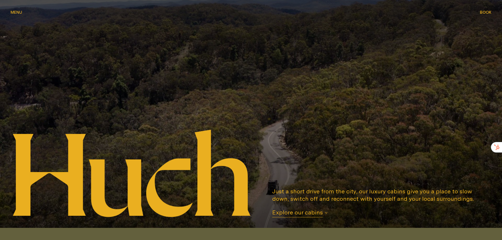
click at [312, 216] on span "Explore our cabins" at bounding box center [297, 213] width 51 height 9
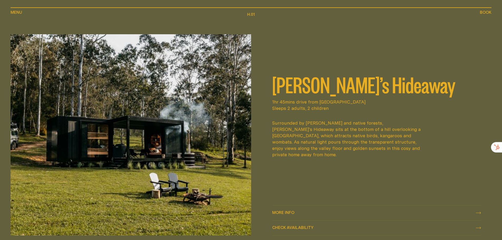
scroll to position [281, 0]
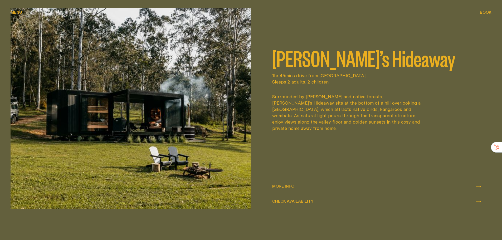
click at [286, 183] on span "More info More info" at bounding box center [283, 186] width 22 height 6
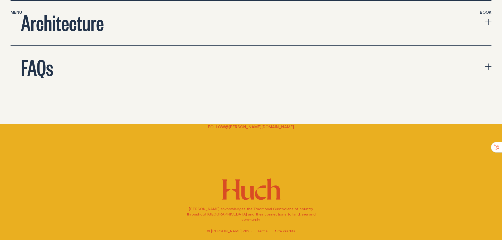
scroll to position [1926, 0]
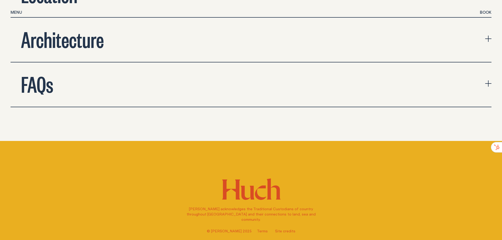
click at [489, 14] on span "Book" at bounding box center [486, 12] width 12 height 4
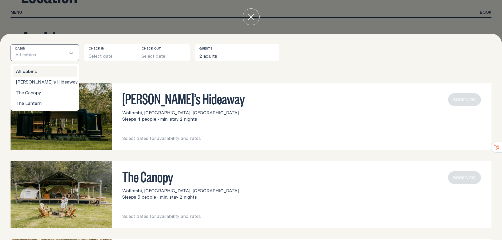
click at [68, 52] on div "Loading..." at bounding box center [72, 53] width 13 height 16
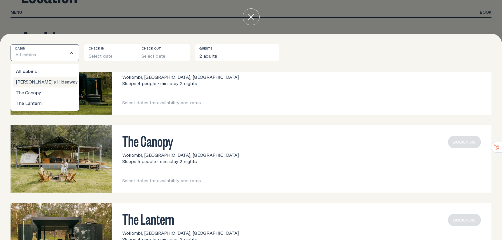
scroll to position [0, 0]
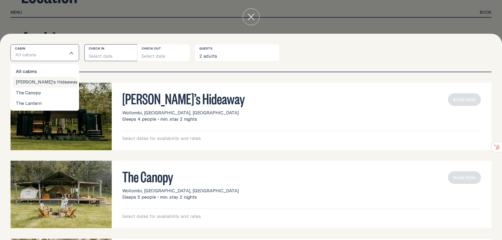
click at [108, 51] on button "Select date" at bounding box center [110, 52] width 53 height 17
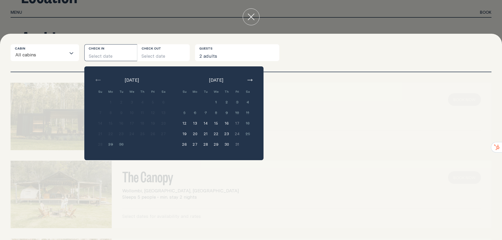
click at [225, 123] on button "16" at bounding box center [226, 123] width 11 height 11
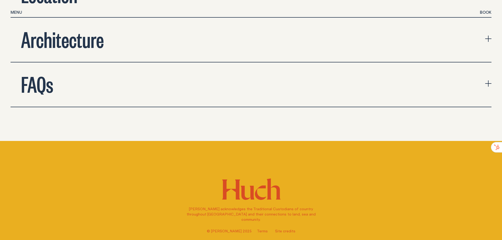
click at [481, 14] on span "Book" at bounding box center [486, 12] width 12 height 4
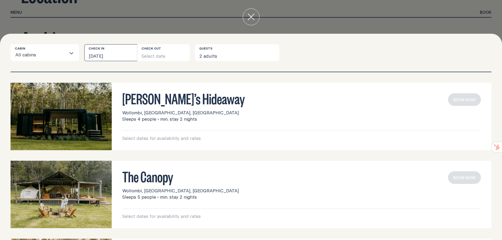
click at [123, 59] on button "[DATE]" at bounding box center [110, 52] width 53 height 17
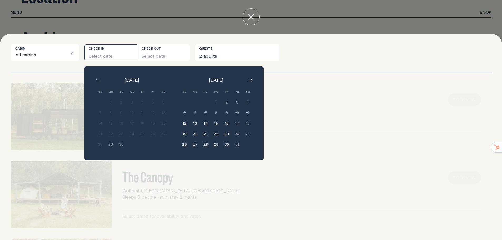
click at [216, 122] on button "15" at bounding box center [216, 123] width 11 height 11
click at [236, 122] on button "17" at bounding box center [237, 123] width 11 height 11
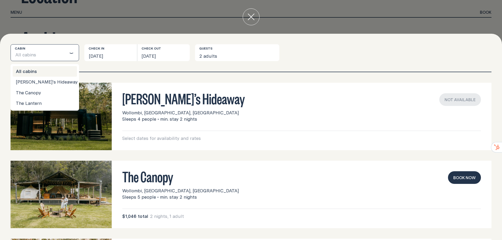
click at [57, 52] on input "Search for option" at bounding box center [51, 55] width 30 height 11
click at [52, 82] on li "[PERSON_NAME]’s Hideaway" at bounding box center [45, 82] width 64 height 11
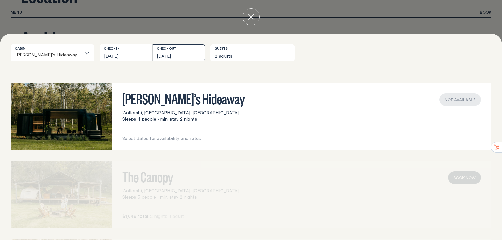
click at [184, 52] on button "[DATE]" at bounding box center [179, 52] width 53 height 17
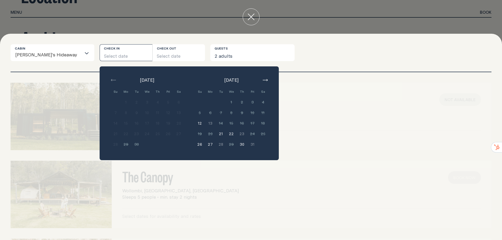
click at [216, 135] on button "21" at bounding box center [221, 134] width 11 height 11
click at [237, 135] on button "23" at bounding box center [242, 134] width 11 height 11
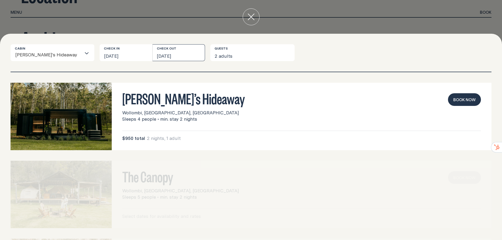
click at [167, 54] on button "[DATE]" at bounding box center [179, 52] width 53 height 17
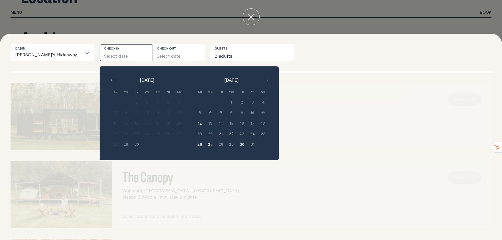
click at [195, 143] on button "26" at bounding box center [200, 144] width 11 height 11
click at [216, 143] on button "28" at bounding box center [221, 144] width 11 height 11
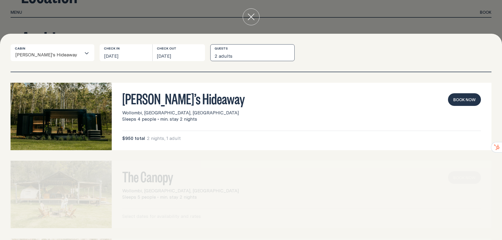
click at [210, 55] on button "2 adults" at bounding box center [252, 52] width 84 height 17
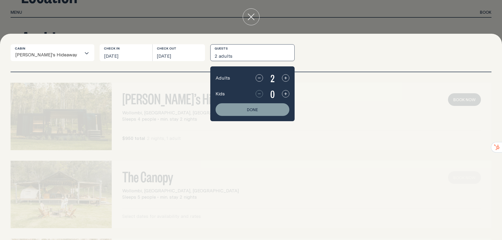
drag, startPoint x: 159, startPoint y: 76, endPoint x: 145, endPoint y: 69, distance: 15.4
click at [158, 76] on div "[PERSON_NAME]’s Hideaway Wollombi, [GEOGRAPHIC_DATA], [GEOGRAPHIC_DATA] Sleeps …" at bounding box center [251, 156] width 502 height 168
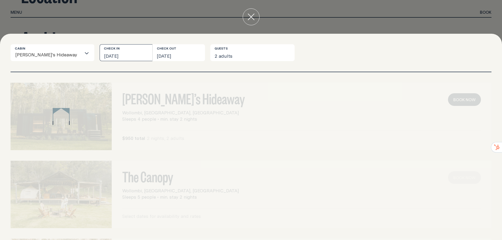
click at [113, 52] on button "[DATE]" at bounding box center [126, 52] width 53 height 17
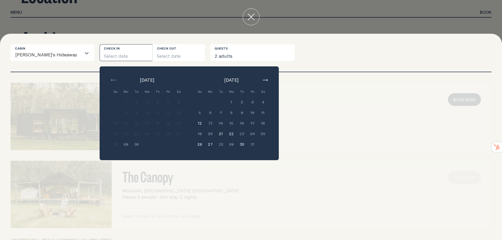
click at [262, 78] on button "button" at bounding box center [265, 80] width 6 height 6
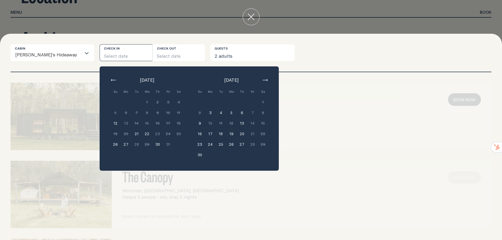
click at [262, 78] on button "button" at bounding box center [265, 80] width 6 height 6
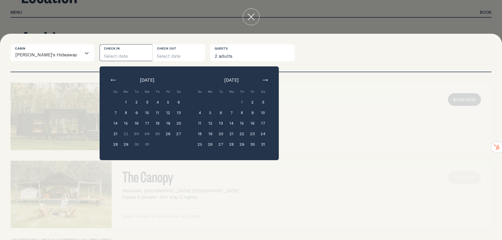
click at [262, 78] on button "button" at bounding box center [265, 80] width 6 height 6
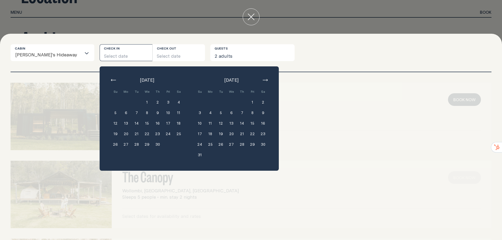
click at [262, 78] on button "button" at bounding box center [265, 80] width 6 height 6
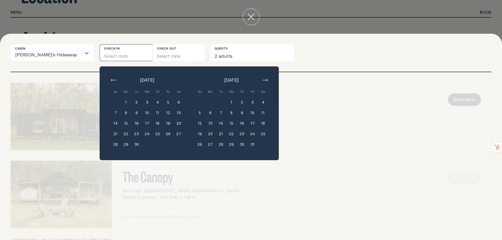
click at [262, 78] on button "button" at bounding box center [265, 80] width 6 height 6
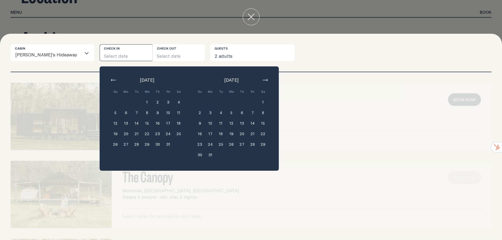
click at [345, 79] on div "[PERSON_NAME]’s Hideaway Wollombi, [GEOGRAPHIC_DATA], [GEOGRAPHIC_DATA] Sleeps …" at bounding box center [251, 156] width 502 height 168
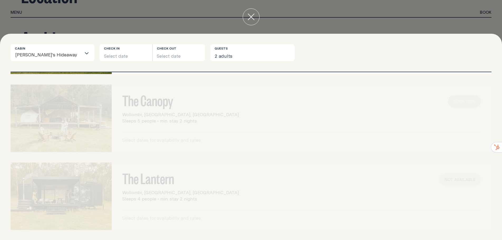
scroll to position [77, 0]
click at [97, 106] on div at bounding box center [61, 117] width 101 height 67
click at [174, 21] on div at bounding box center [251, 17] width 502 height 34
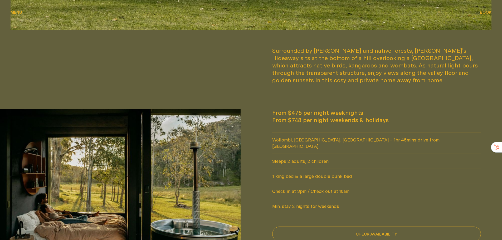
scroll to position [0, 0]
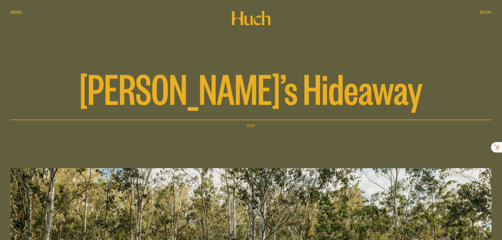
drag, startPoint x: 243, startPoint y: 142, endPoint x: 223, endPoint y: 30, distance: 114.0
click at [15, 11] on div "Menu Menu" at bounding box center [17, 12] width 12 height 4
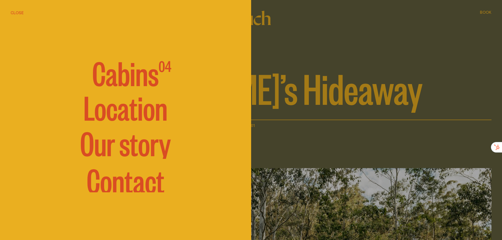
click at [138, 71] on span "Cabins" at bounding box center [125, 73] width 66 height 32
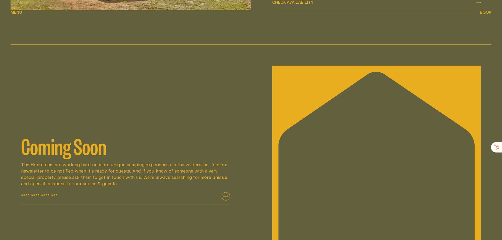
scroll to position [1081, 0]
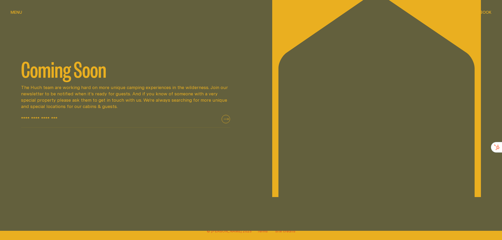
click at [226, 116] on button "submit" at bounding box center [226, 119] width 8 height 8
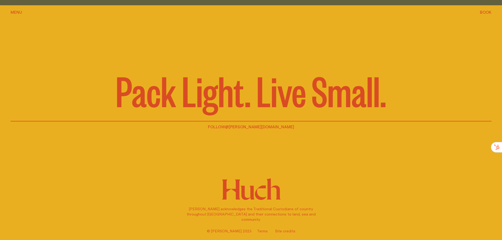
scroll to position [1309, 0]
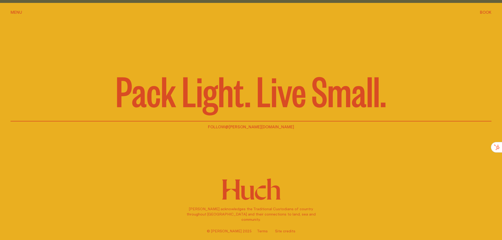
click at [18, 12] on span "Menu" at bounding box center [17, 12] width 12 height 4
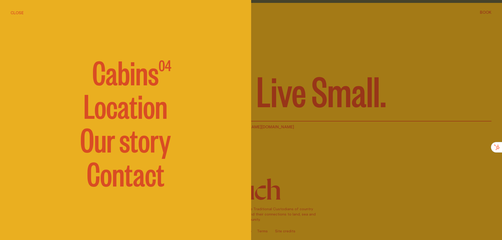
click at [123, 186] on link "Contact" at bounding box center [126, 173] width 78 height 32
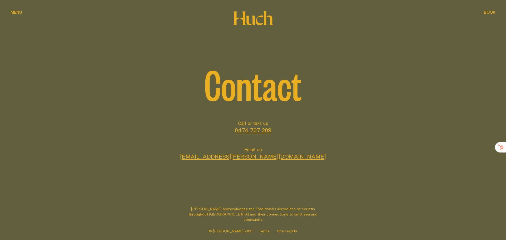
click at [20, 13] on span "Menu" at bounding box center [17, 12] width 12 height 4
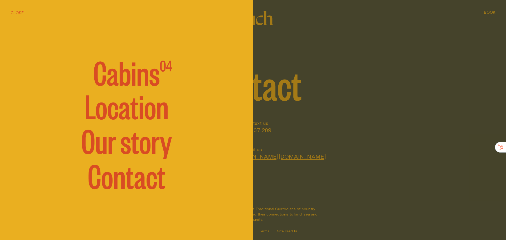
click at [131, 152] on link "Our story" at bounding box center [126, 140] width 91 height 32
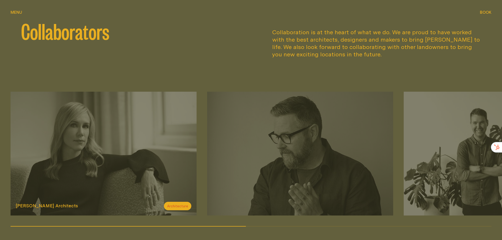
scroll to position [685, 0]
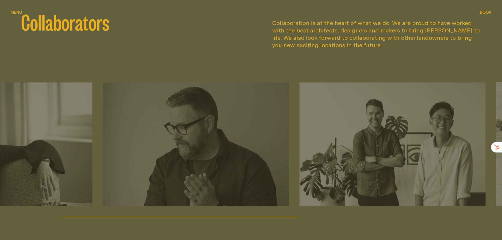
drag, startPoint x: 238, startPoint y: 211, endPoint x: 137, endPoint y: 209, distance: 100.7
click at [138, 209] on div "[PERSON_NAME] Architects Architecture [PERSON_NAME] & Co. Branding Made Togethe…" at bounding box center [251, 150] width 481 height 135
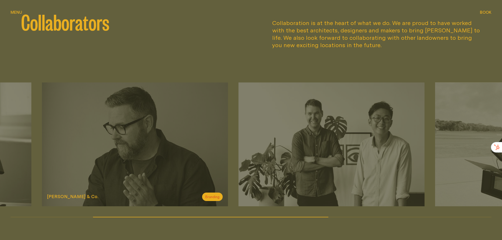
click at [173, 128] on img at bounding box center [135, 145] width 186 height 124
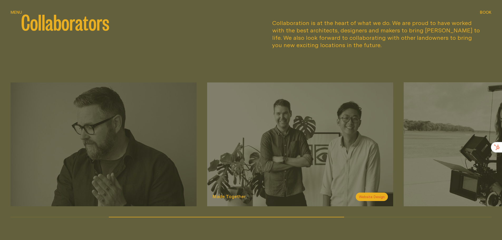
click at [281, 154] on img at bounding box center [300, 145] width 186 height 124
click at [479, 145] on img at bounding box center [497, 145] width 186 height 124
drag, startPoint x: 429, startPoint y: 188, endPoint x: 256, endPoint y: 210, distance: 174.9
click at [224, 187] on div "[PERSON_NAME] Architects Architecture [PERSON_NAME] & Co. Branding Made Togethe…" at bounding box center [251, 145] width 481 height 124
drag, startPoint x: 267, startPoint y: 211, endPoint x: 314, endPoint y: 211, distance: 47.5
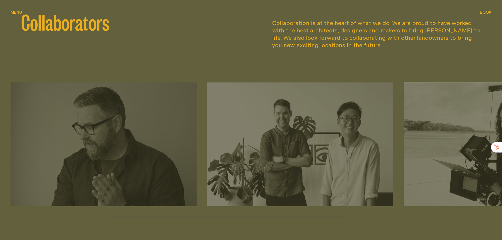
click at [318, 209] on div "[PERSON_NAME] Architects Architecture [PERSON_NAME] & Co. Branding Made Togethe…" at bounding box center [251, 150] width 481 height 135
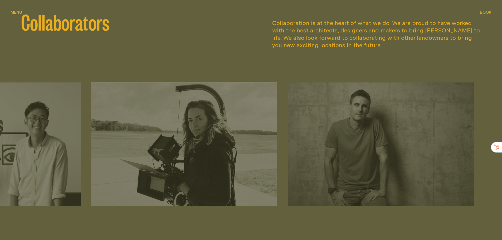
drag, startPoint x: 314, startPoint y: 211, endPoint x: 98, endPoint y: 215, distance: 216.0
click at [98, 215] on div "Collaborators Collaboration is at the heart of what we do. We are proud to have…" at bounding box center [251, 114] width 502 height 274
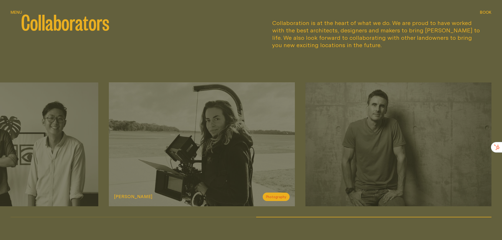
click at [216, 154] on img at bounding box center [202, 145] width 186 height 124
click at [331, 149] on img at bounding box center [399, 145] width 186 height 124
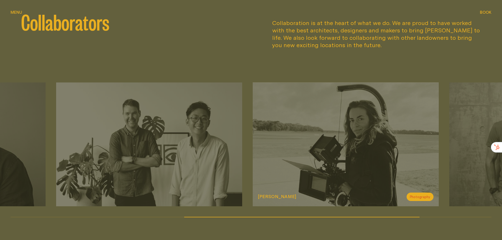
drag, startPoint x: 253, startPoint y: 183, endPoint x: 362, endPoint y: 164, distance: 111.1
click at [406, 164] on div "[PERSON_NAME] Photography" at bounding box center [346, 145] width 186 height 124
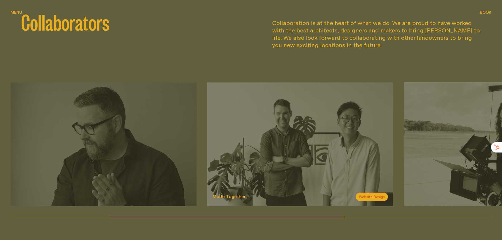
drag, startPoint x: 157, startPoint y: 170, endPoint x: 293, endPoint y: 157, distance: 137.1
click at [293, 157] on div "[PERSON_NAME] Architects Architecture [PERSON_NAME] & Co. Branding Made Togethe…" at bounding box center [251, 145] width 481 height 124
click at [80, 211] on div "Collaborators Collaboration is at the heart of what we do. We are proud to have…" at bounding box center [251, 114] width 502 height 274
click at [80, 217] on div at bounding box center [251, 217] width 481 height 1
drag, startPoint x: 79, startPoint y: 210, endPoint x: 76, endPoint y: 211, distance: 3.2
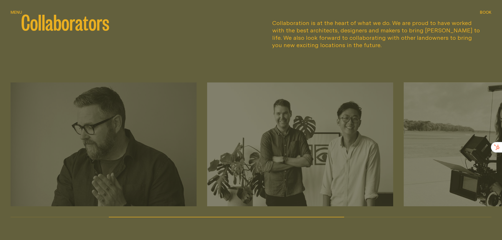
click at [76, 211] on div "[PERSON_NAME] Architects Architecture [PERSON_NAME] & Co. Branding Made Togethe…" at bounding box center [251, 150] width 481 height 135
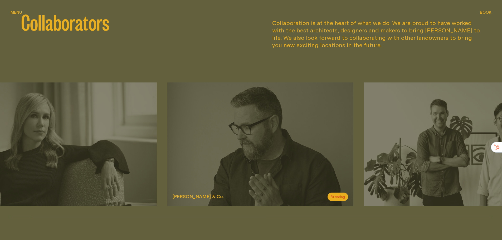
drag, startPoint x: 71, startPoint y: 175, endPoint x: 229, endPoint y: 158, distance: 158.3
click at [263, 157] on img at bounding box center [260, 145] width 186 height 124
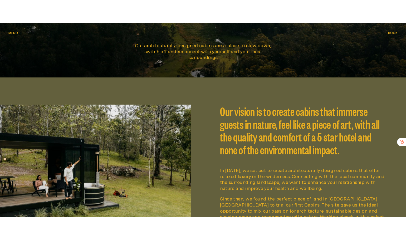
scroll to position [0, 0]
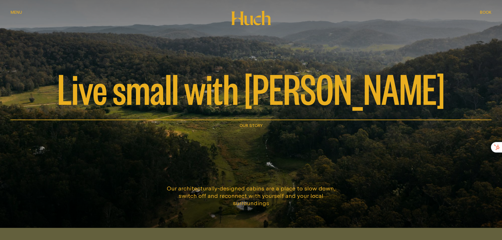
drag, startPoint x: 327, startPoint y: 167, endPoint x: 322, endPoint y: 104, distance: 62.9
click at [486, 11] on div "Book Book" at bounding box center [486, 12] width 12 height 4
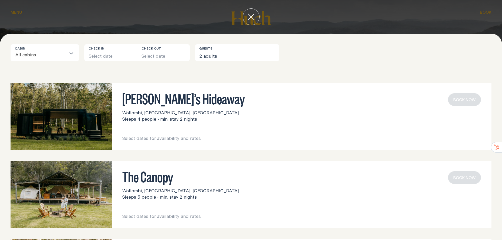
click at [219, 9] on div at bounding box center [251, 17] width 502 height 34
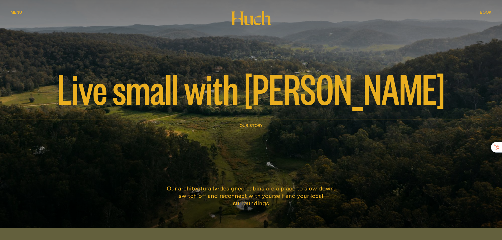
click at [19, 14] on button "Menu Menu" at bounding box center [17, 12] width 12 height 6
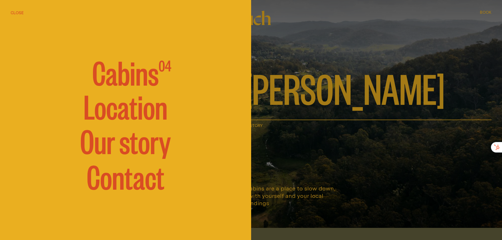
click at [131, 183] on link "Contact" at bounding box center [126, 176] width 78 height 32
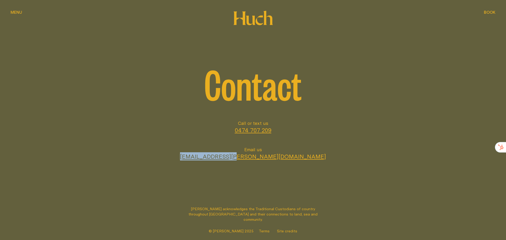
drag, startPoint x: 289, startPoint y: 156, endPoint x: 219, endPoint y: 157, distance: 69.4
click at [220, 158] on li "Email us [EMAIL_ADDRESS][PERSON_NAME][DOMAIN_NAME]" at bounding box center [253, 154] width 485 height 14
copy link "[EMAIL_ADDRESS][PERSON_NAME][DOMAIN_NAME]"
click at [499, 149] on html "Menu Menu Menu Menu Menu Menu Book Book Book Book Book Book Contact Call or tex…" at bounding box center [253, 120] width 506 height 240
